Goal: Task Accomplishment & Management: Use online tool/utility

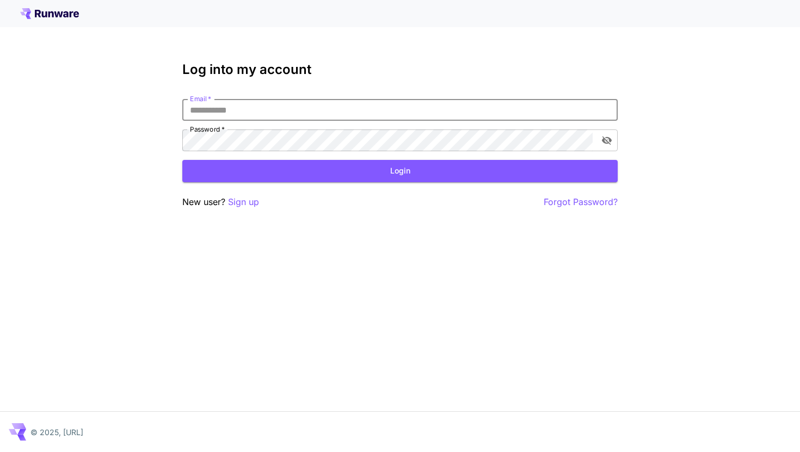
click at [238, 111] on input "Email   *" at bounding box center [399, 110] width 435 height 22
click at [253, 108] on input "Email   *" at bounding box center [399, 110] width 435 height 22
type input "**********"
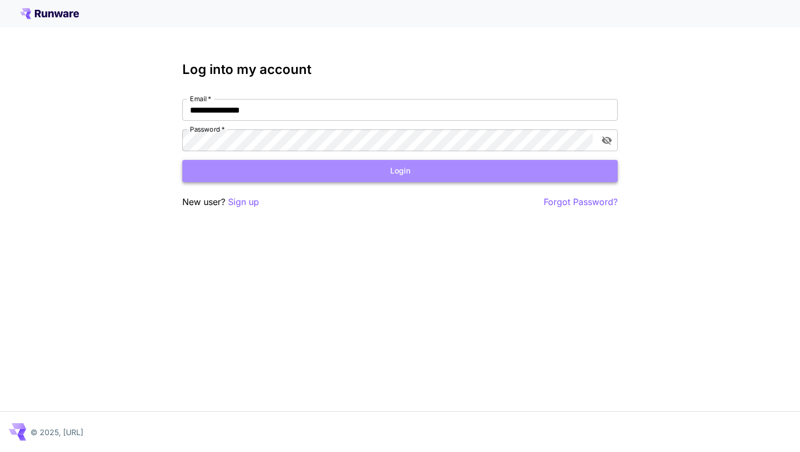
click at [259, 175] on button "Login" at bounding box center [399, 171] width 435 height 22
